Goal: Check status

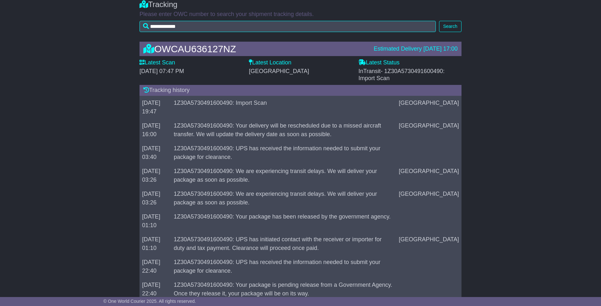
scroll to position [73, 0]
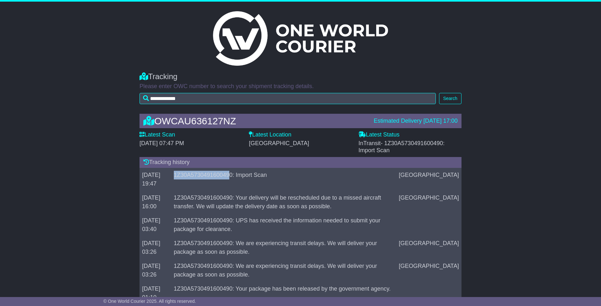
drag, startPoint x: 184, startPoint y: 176, endPoint x: 239, endPoint y: 175, distance: 55.8
click at [239, 175] on td "1Z30A5730491600490: Import Scan" at bounding box center [283, 179] width 225 height 23
click at [181, 181] on td "1Z30A5730491600490: Import Scan" at bounding box center [283, 179] width 225 height 23
drag, startPoint x: 181, startPoint y: 178, endPoint x: 241, endPoint y: 175, distance: 60.3
click at [241, 175] on td "1Z30A5730491600490: Import Scan" at bounding box center [283, 179] width 225 height 23
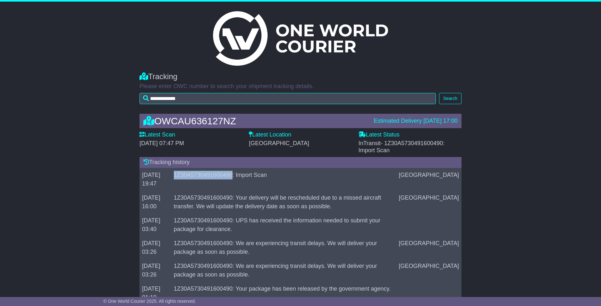
copy td "1Z30A5730491600490"
